Goal: Transaction & Acquisition: Purchase product/service

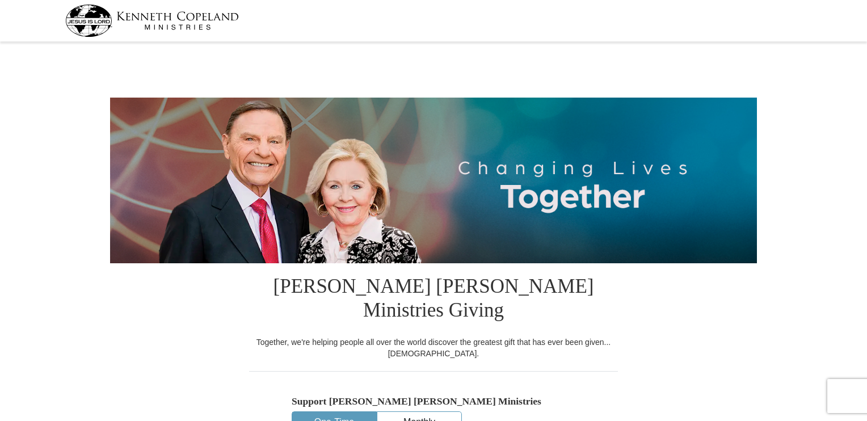
select select "GA"
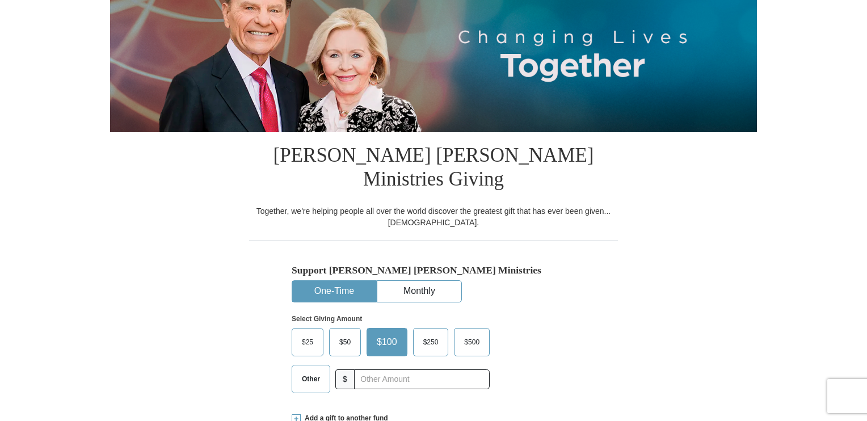
scroll to position [132, 0]
click at [349, 280] on button "One-Time" at bounding box center [334, 290] width 84 height 21
click at [316, 370] on span "Other" at bounding box center [311, 378] width 30 height 17
click at [0, 0] on input "Other" at bounding box center [0, 0] width 0 height 0
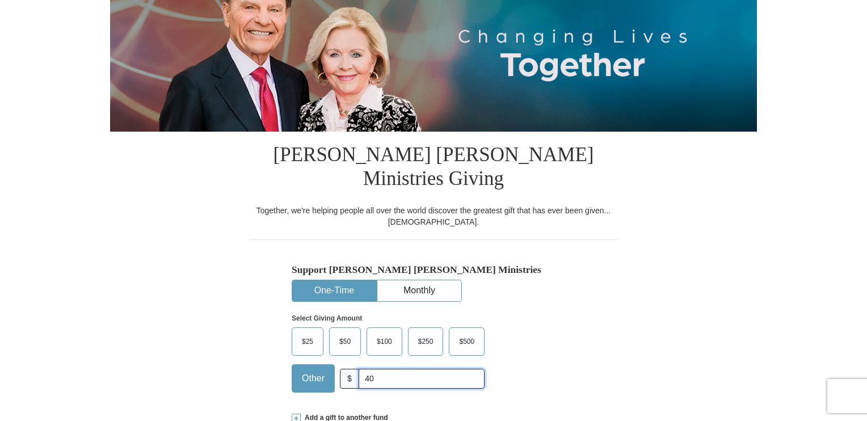
type input "40"
click at [521, 355] on div "$25 $50 $100 $250 $500 $" at bounding box center [409, 364] width 235 height 74
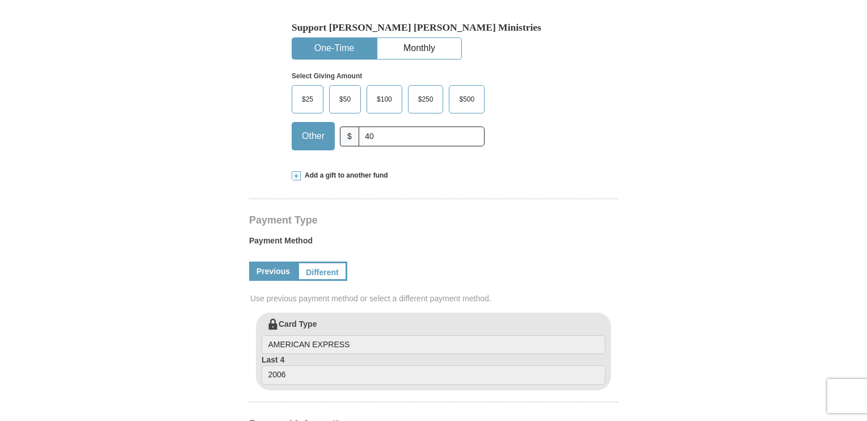
scroll to position [374, 0]
click at [277, 261] on link "Previous" at bounding box center [273, 270] width 48 height 19
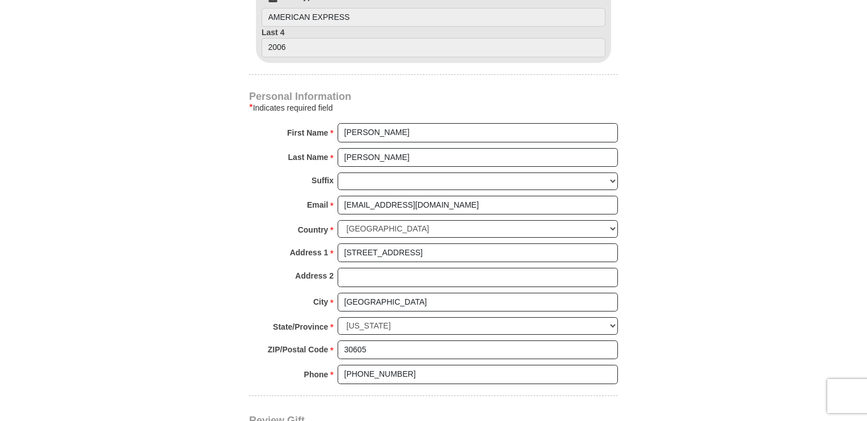
scroll to position [701, 0]
click at [385, 123] on input "[PERSON_NAME]" at bounding box center [478, 132] width 280 height 19
type input "[PERSON_NAME] and [PERSON_NAME]"
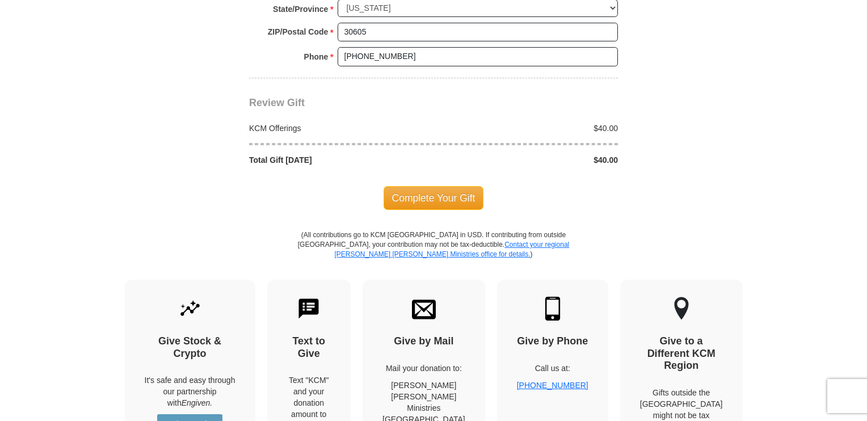
scroll to position [1021, 0]
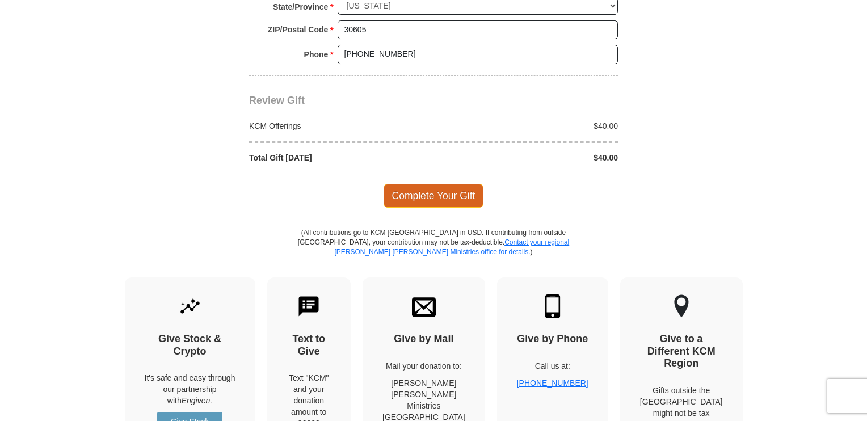
click at [442, 184] on span "Complete Your Gift" at bounding box center [434, 196] width 100 height 24
